Goal: Information Seeking & Learning: Learn about a topic

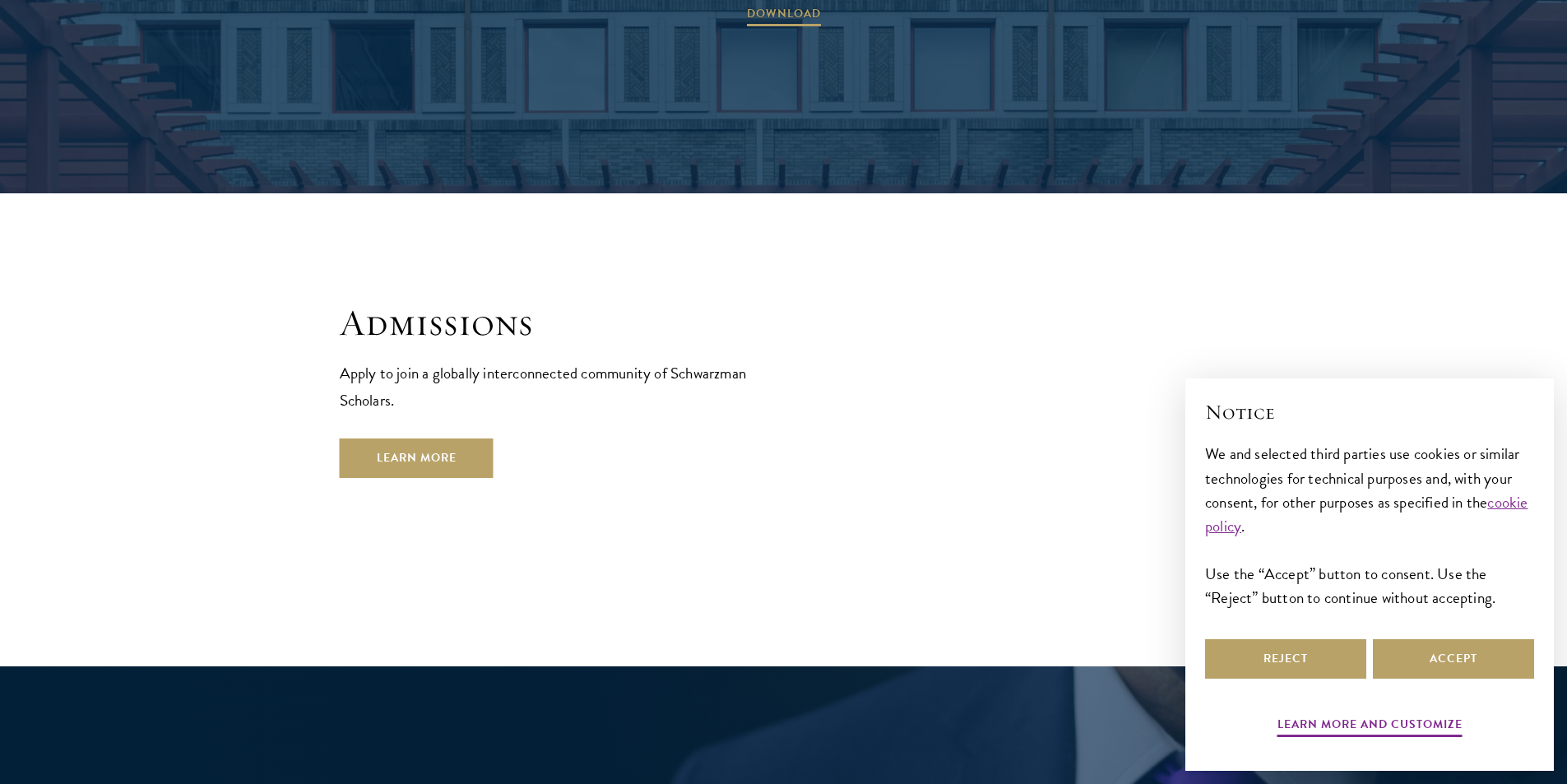
scroll to position [2713, 0]
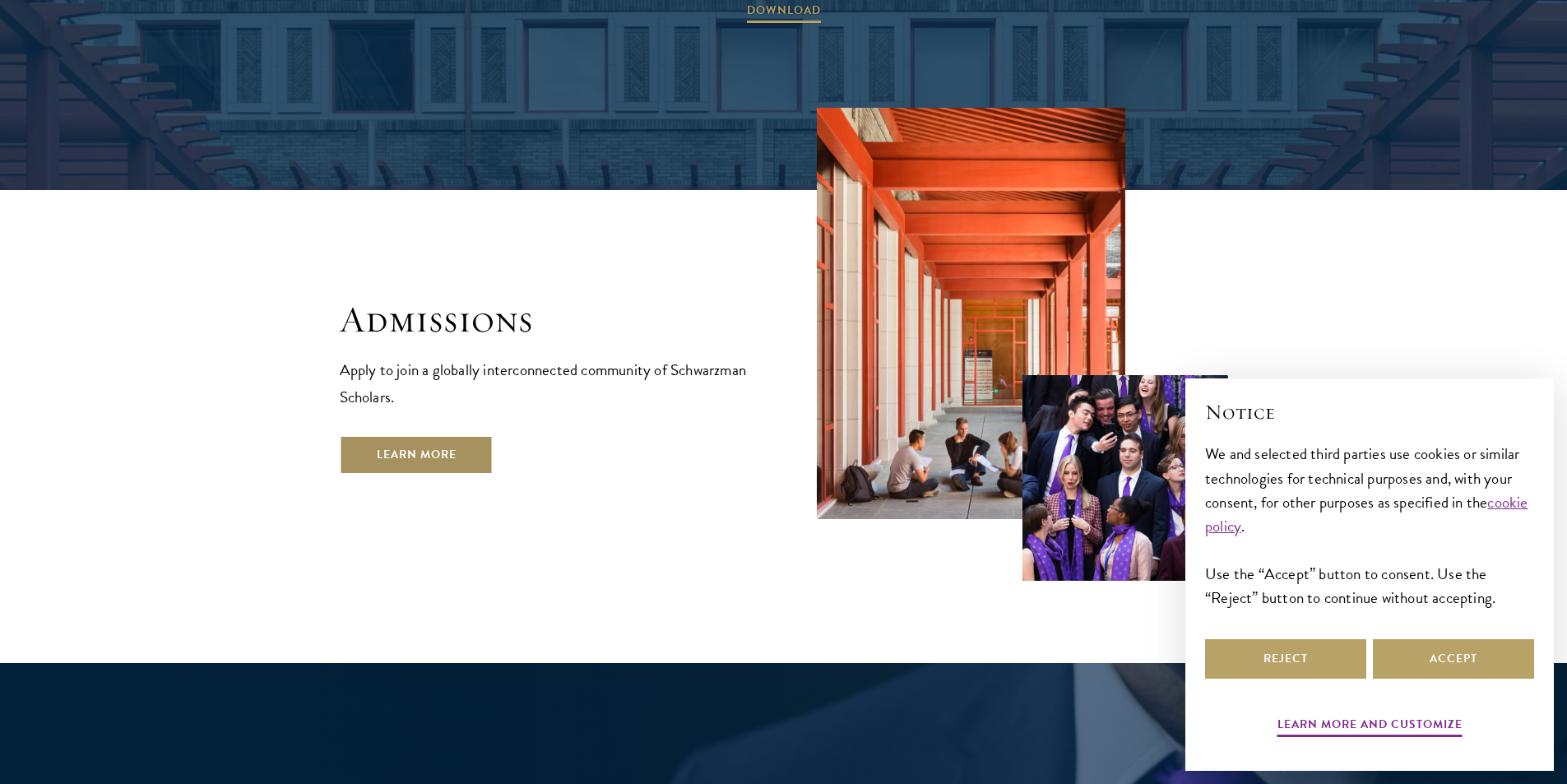
click at [445, 434] on link "Learn More" at bounding box center [416, 454] width 153 height 39
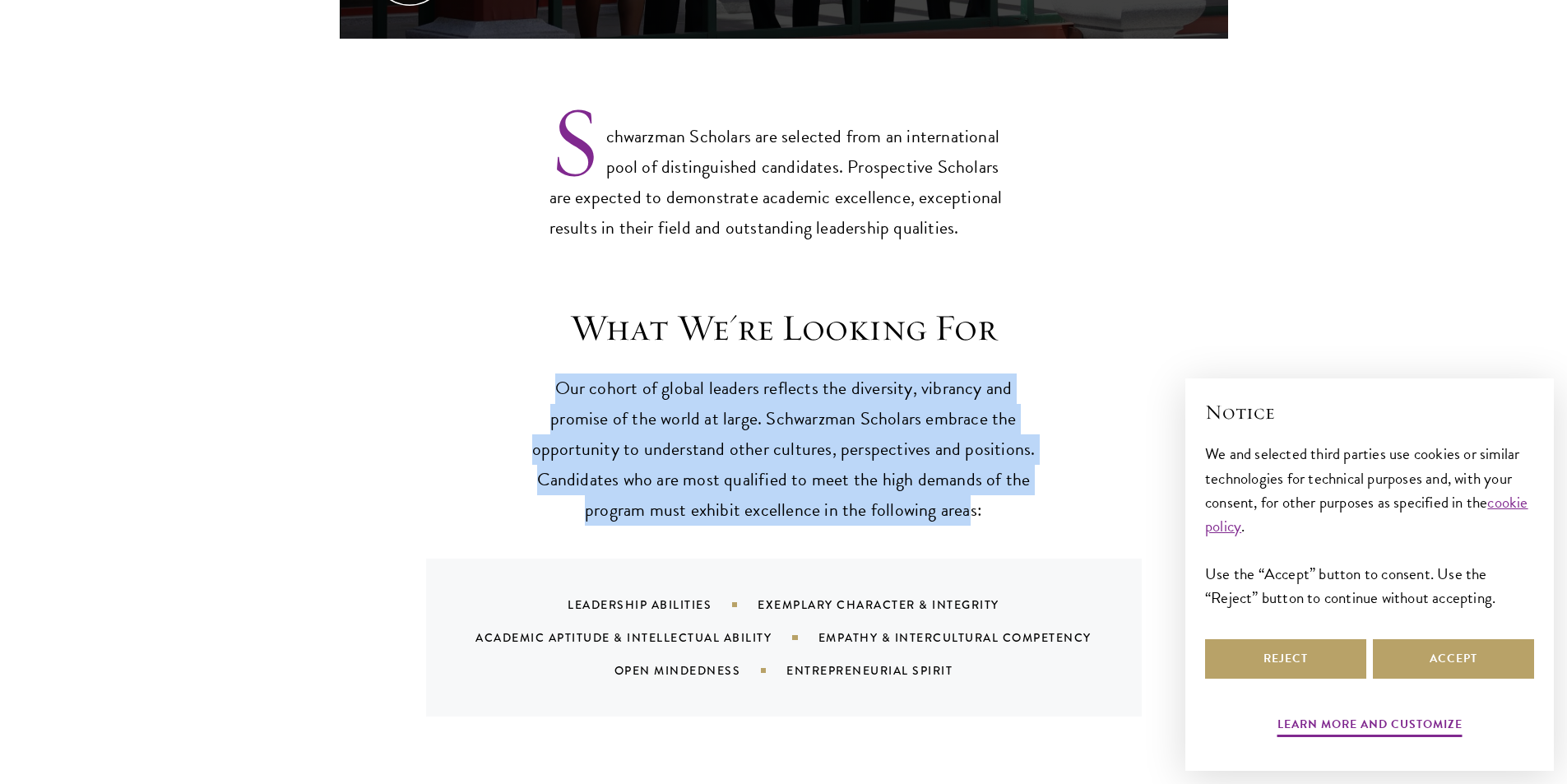
drag, startPoint x: 965, startPoint y: 488, endPoint x: 550, endPoint y: 362, distance: 433.7
click at [550, 373] on p "Our cohort of global leaders reflects the diversity, vibrancy and promise of th…" at bounding box center [784, 449] width 510 height 152
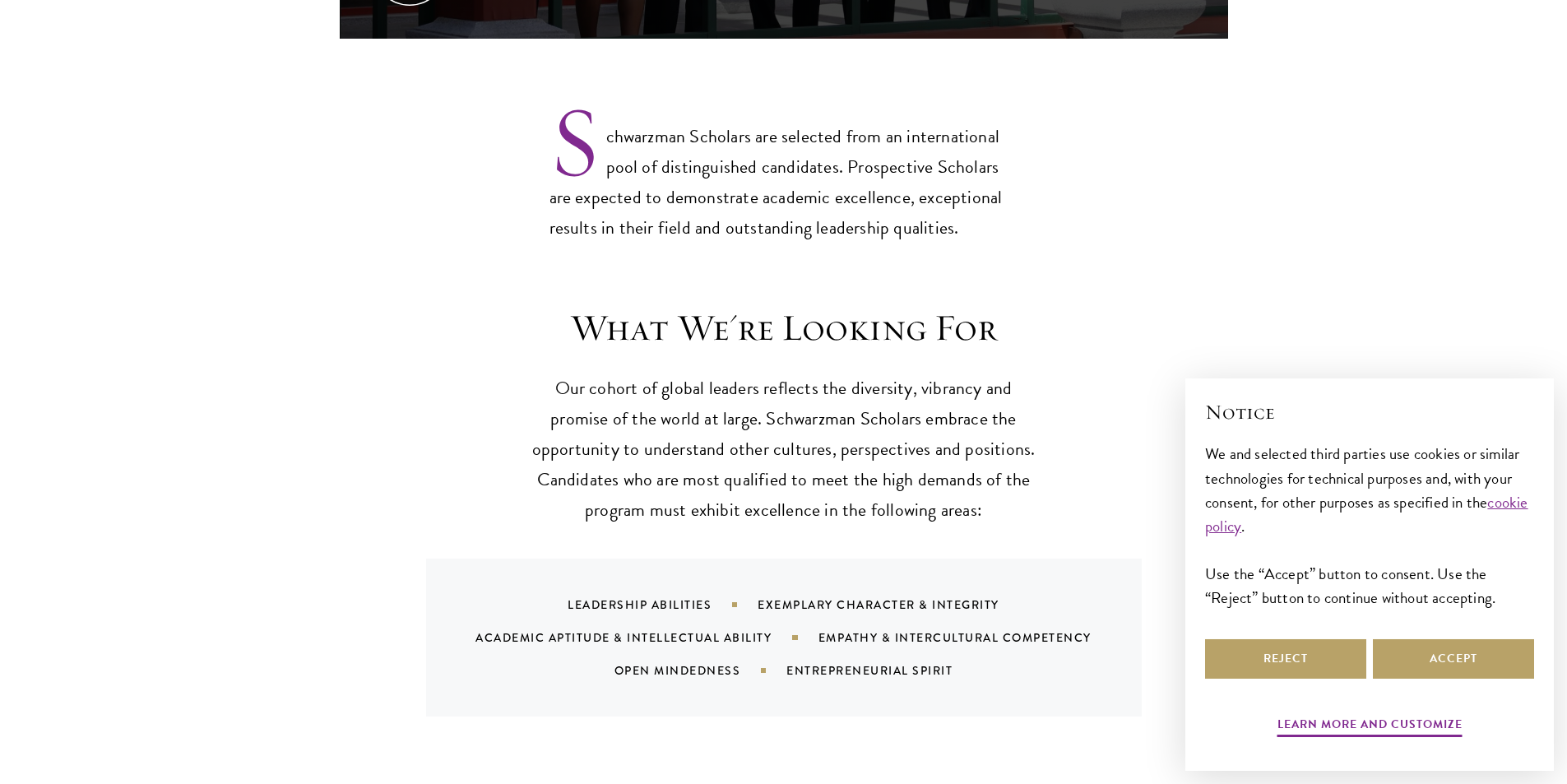
click at [846, 305] on h3 "What We're Looking For" at bounding box center [784, 327] width 510 height 46
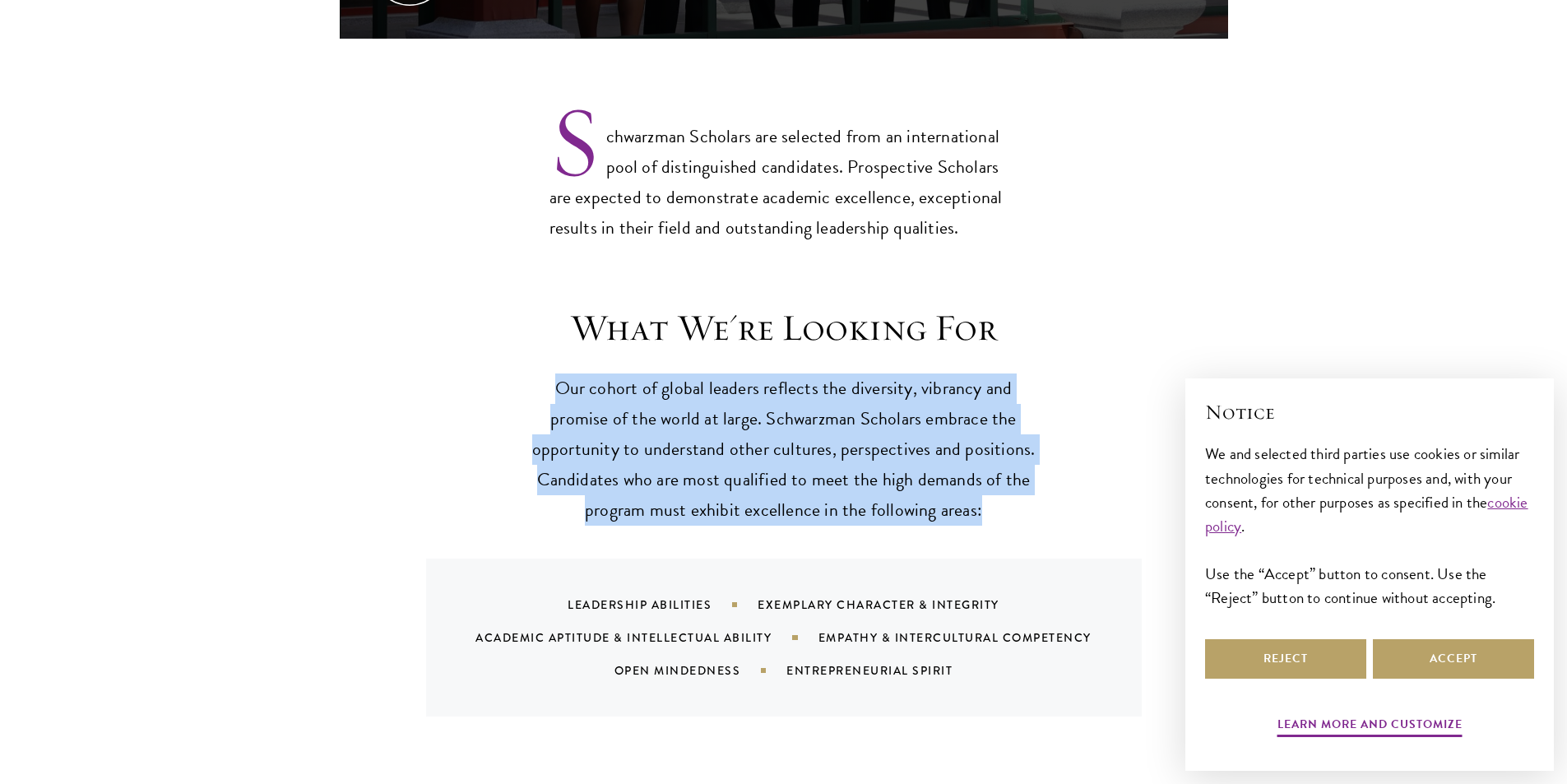
drag, startPoint x: 1010, startPoint y: 477, endPoint x: 525, endPoint y: 331, distance: 506.5
click at [525, 331] on div "What We're Looking For Our cohort of global leaders reflects the diversity, vib…" at bounding box center [784, 510] width 888 height 411
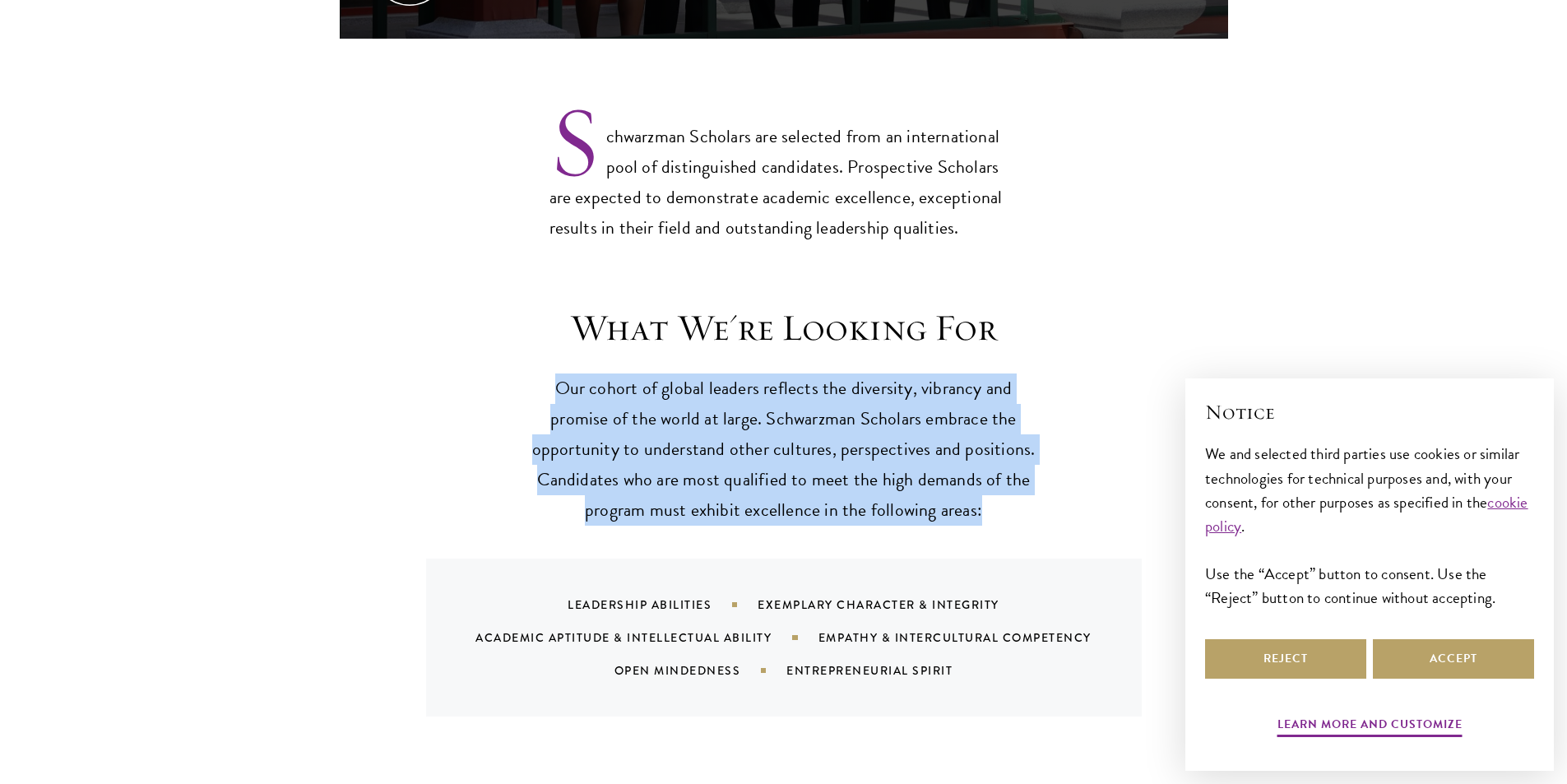
drag, startPoint x: 993, startPoint y: 481, endPoint x: 563, endPoint y: 354, distance: 448.4
click at [563, 373] on p "Our cohort of global leaders reflects the diversity, vibrancy and promise of th…" at bounding box center [784, 449] width 510 height 152
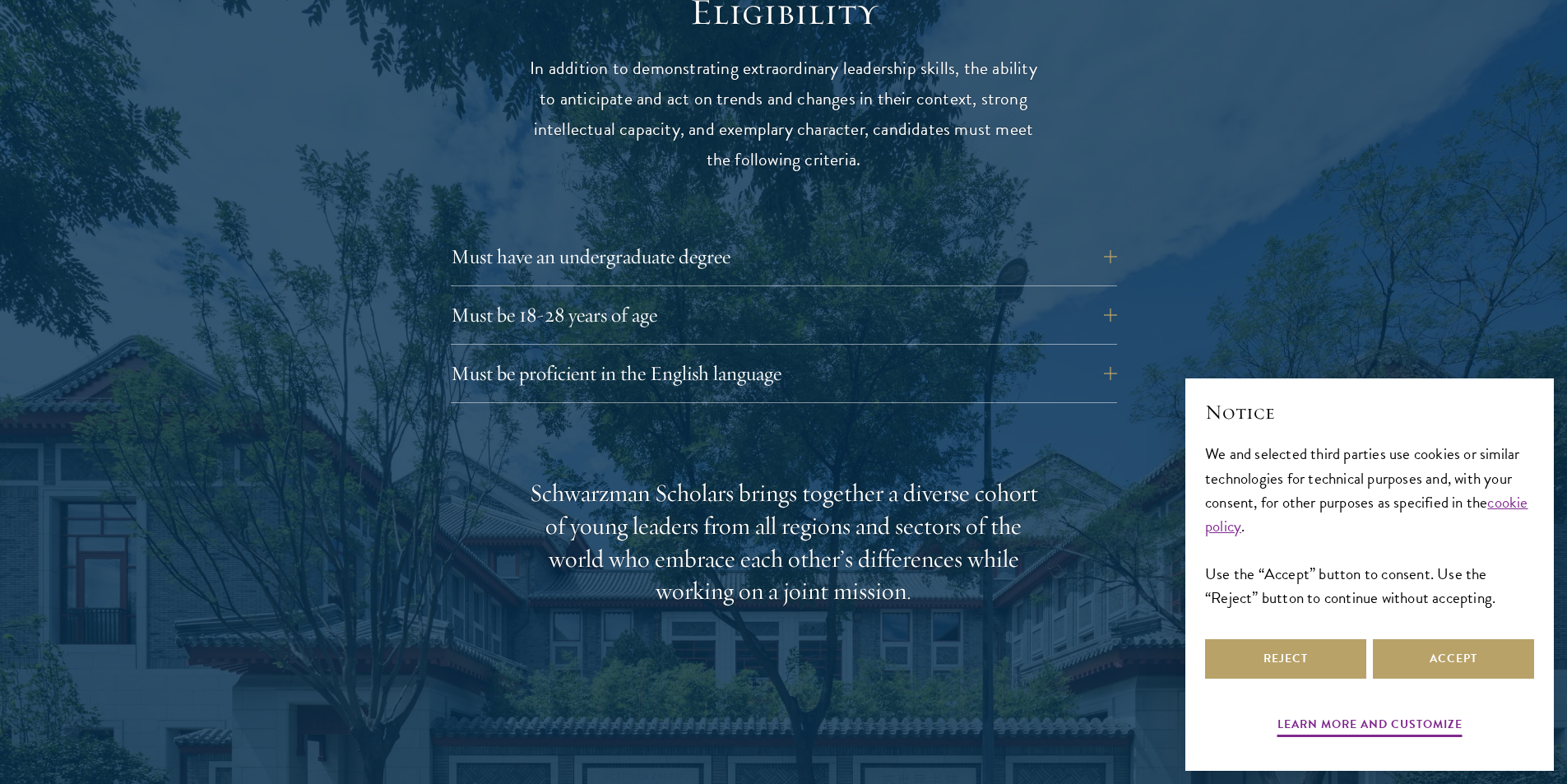
scroll to position [2383, 0]
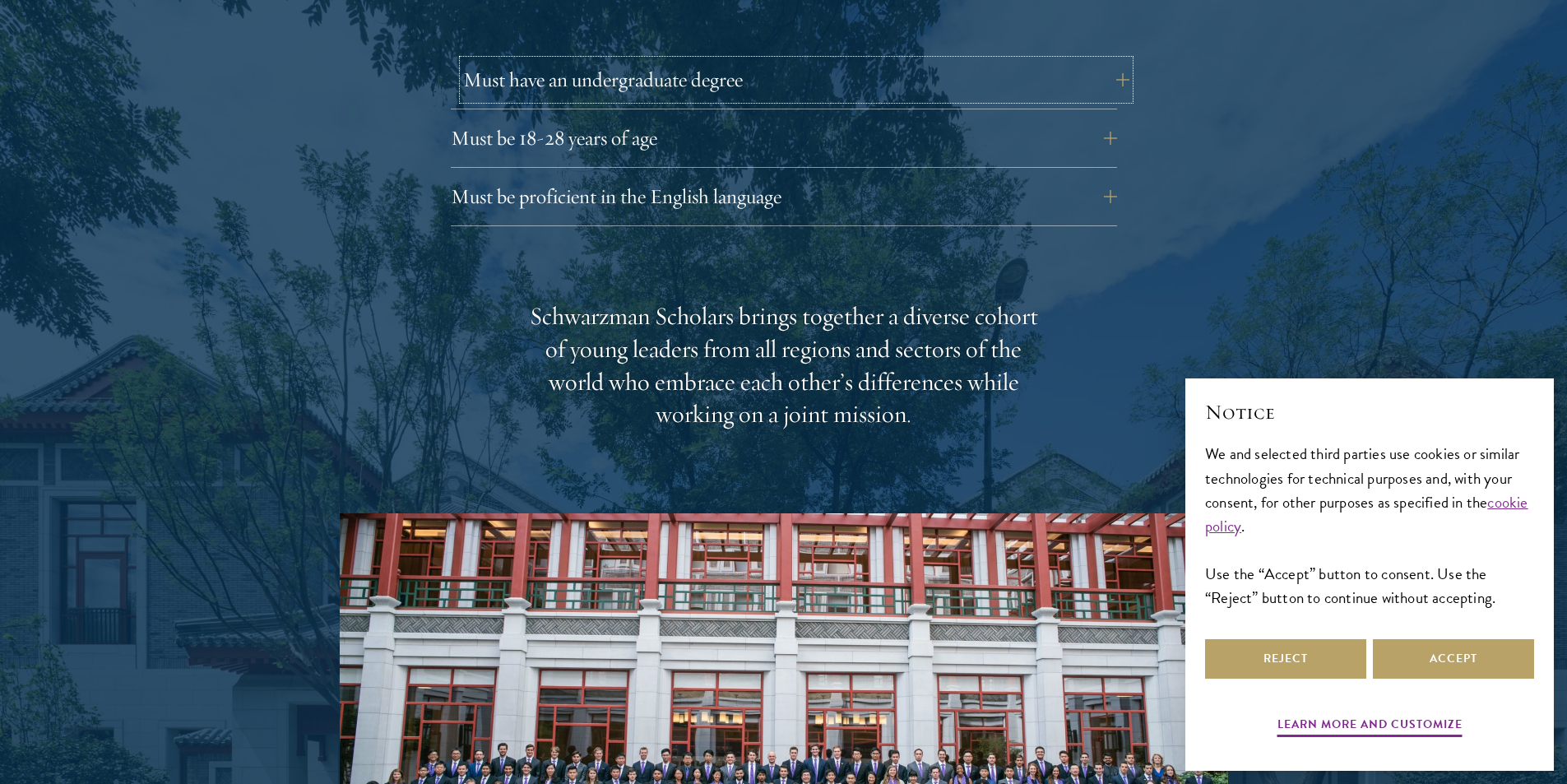
click at [718, 60] on button "Must have an undergraduate degree" at bounding box center [796, 79] width 666 height 39
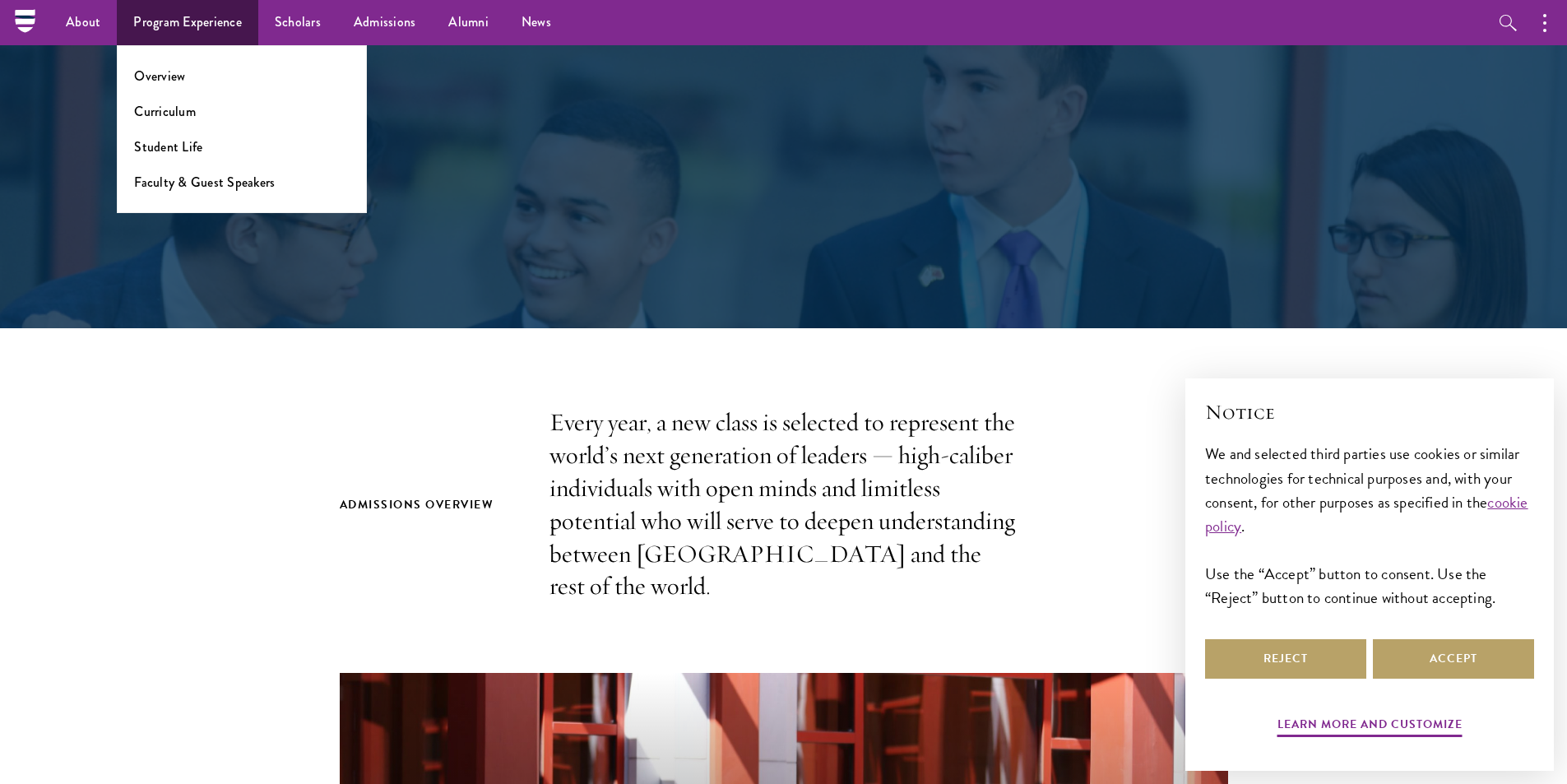
scroll to position [164, 0]
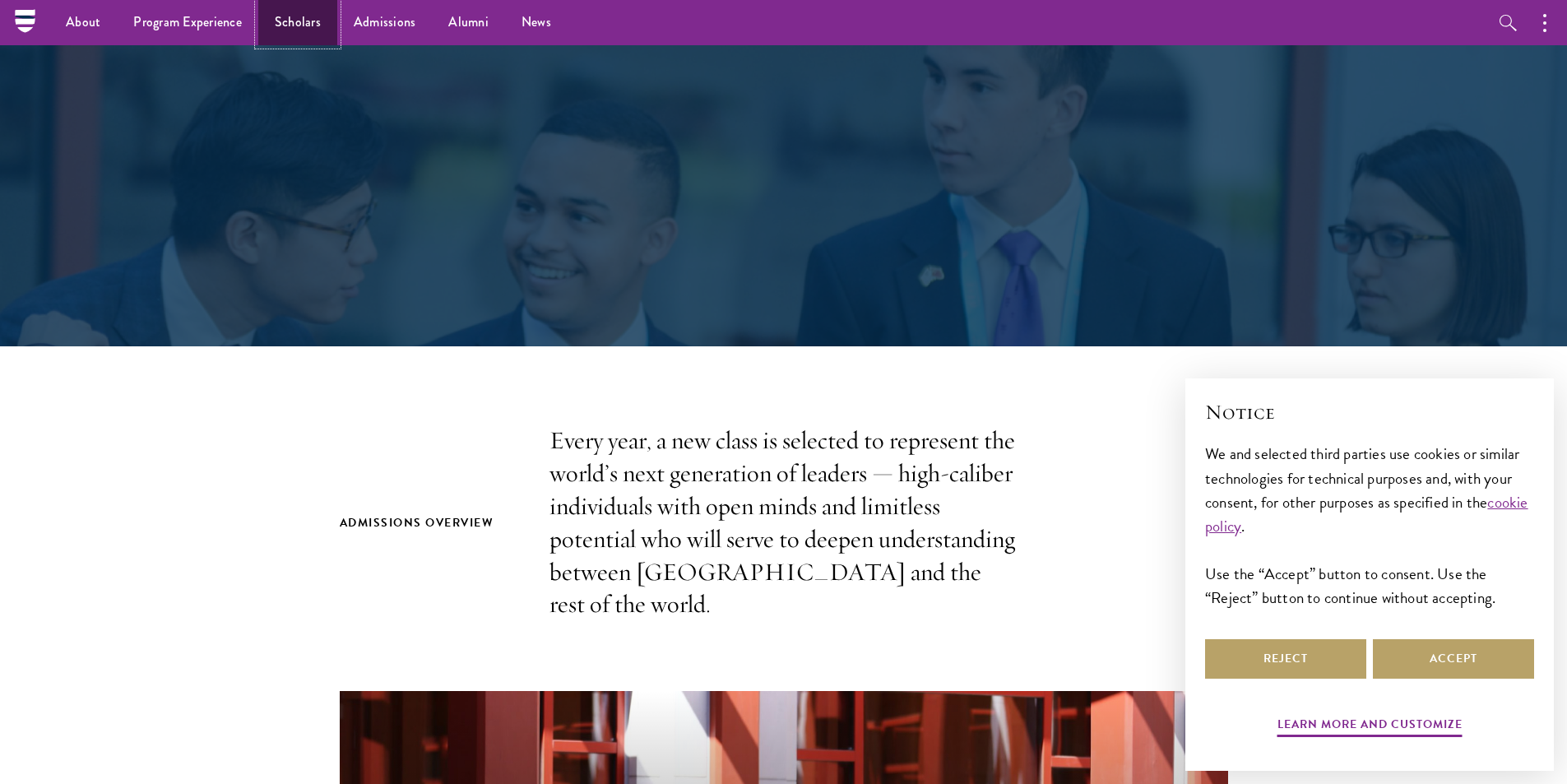
click at [316, 12] on link "Scholars" at bounding box center [297, 22] width 79 height 45
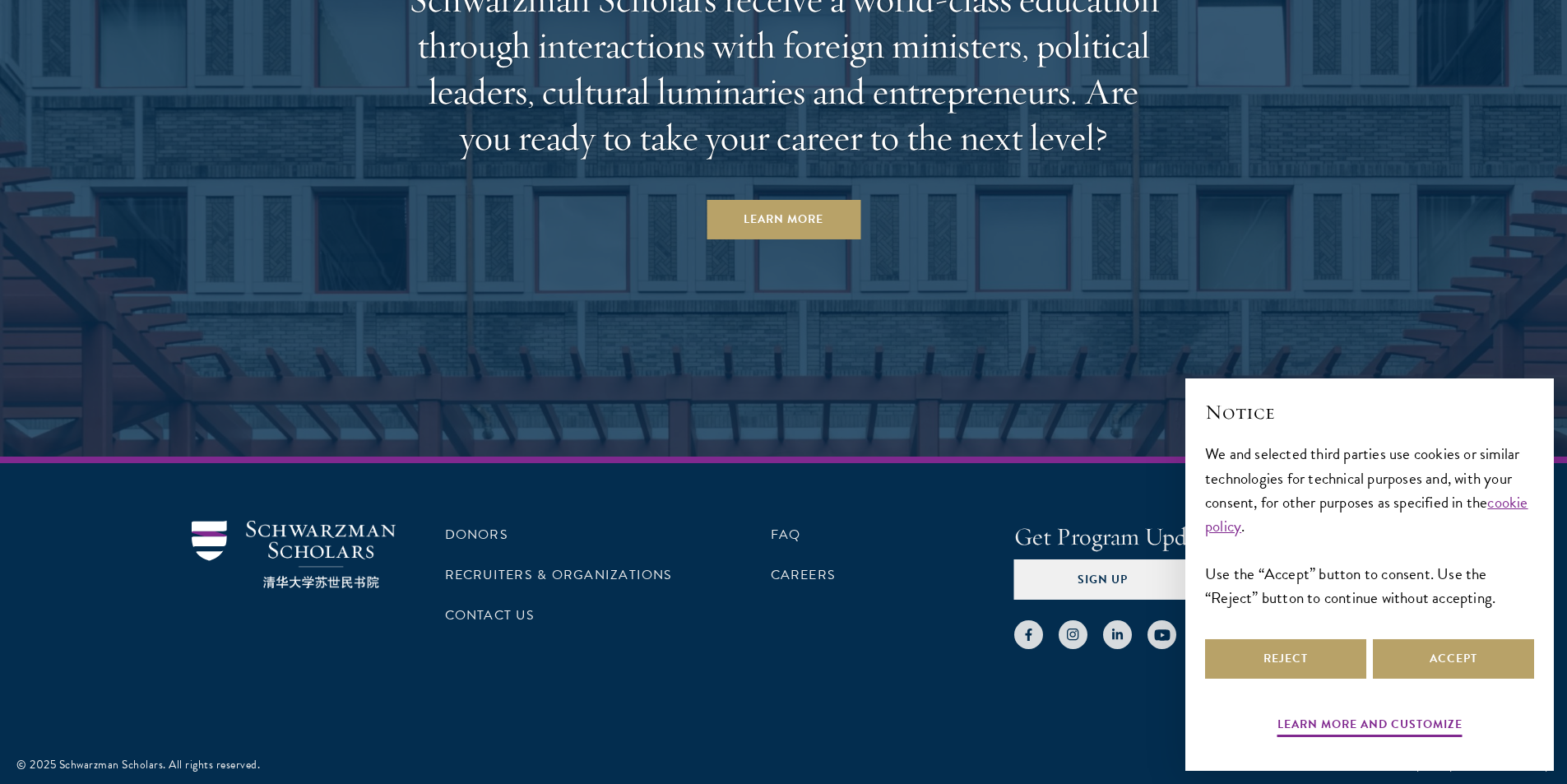
scroll to position [5133, 0]
